Goal: Navigation & Orientation: Find specific page/section

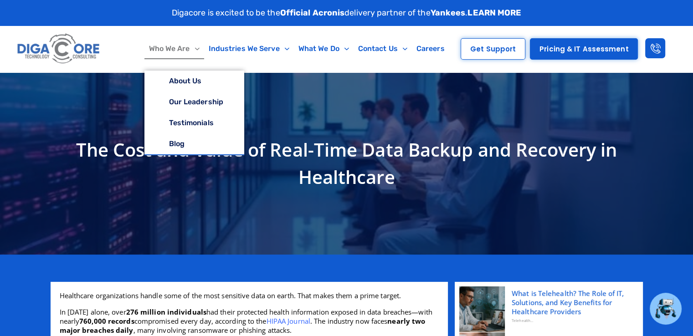
click at [177, 47] on link "Who We Are" at bounding box center [174, 48] width 60 height 21
